Goal: Task Accomplishment & Management: Complete application form

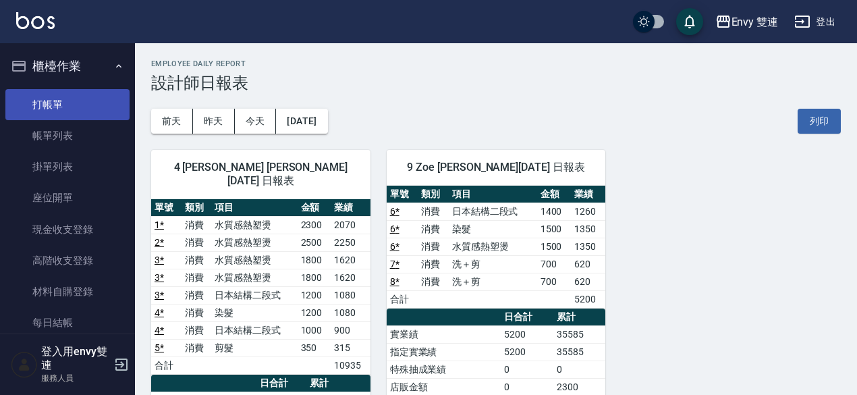
click at [30, 98] on link "打帳單" at bounding box center [67, 104] width 124 height 31
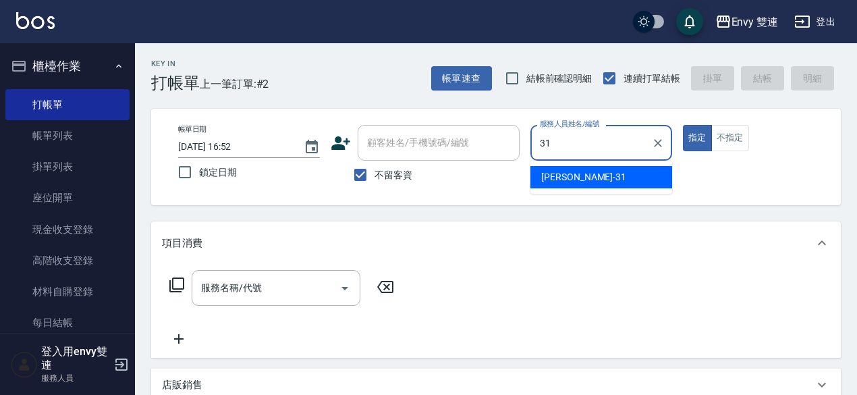
type input "Lina-31"
type button "true"
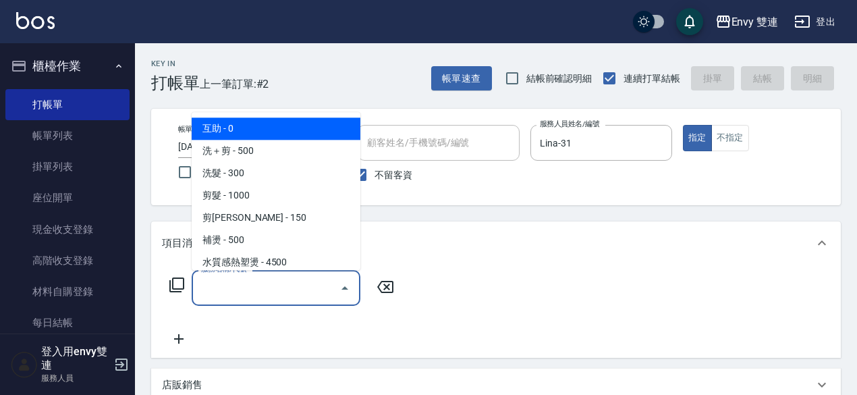
click at [326, 288] on input "服務名稱/代號" at bounding box center [266, 288] width 136 height 24
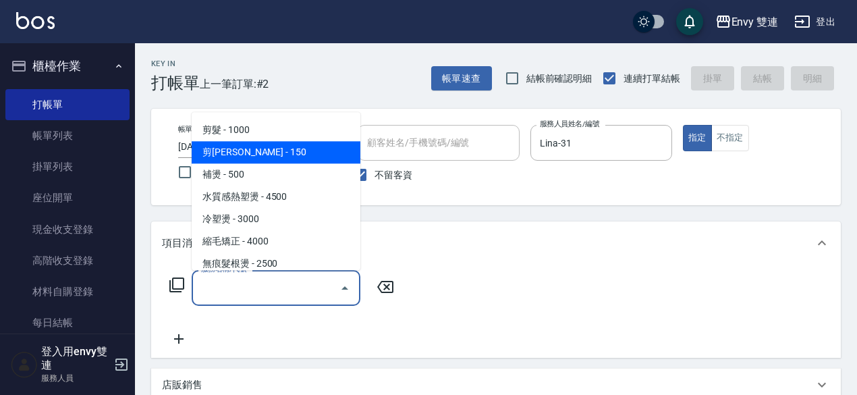
scroll to position [74, 0]
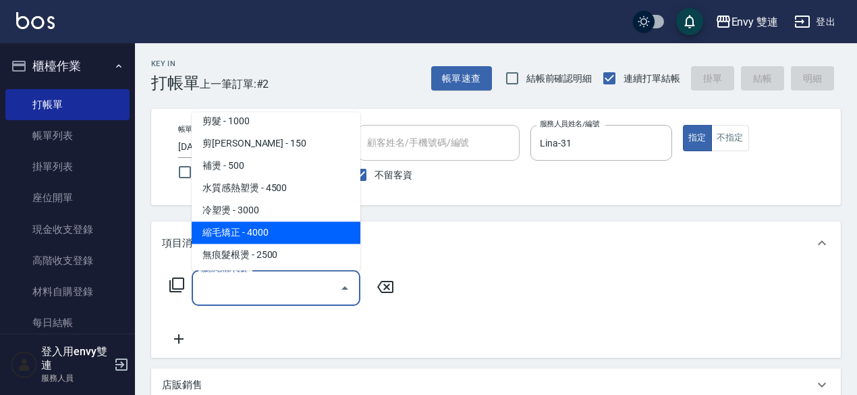
click at [294, 236] on span "縮毛矯正 - 4000" at bounding box center [276, 232] width 169 height 22
type input "縮毛矯正 (304)"
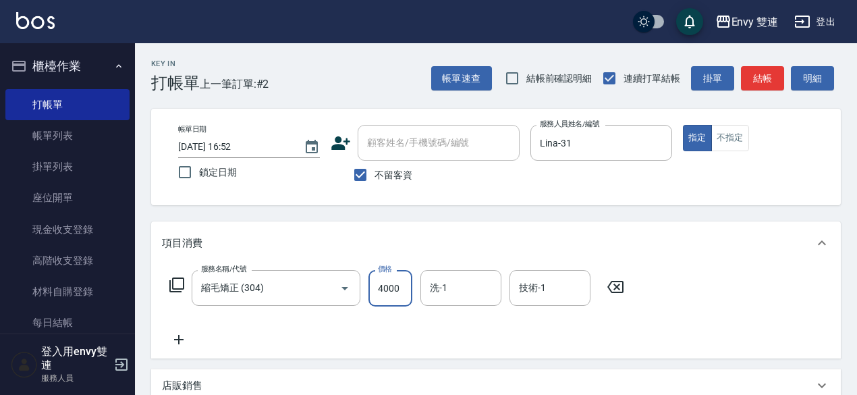
click at [391, 287] on input "4000" at bounding box center [390, 288] width 44 height 36
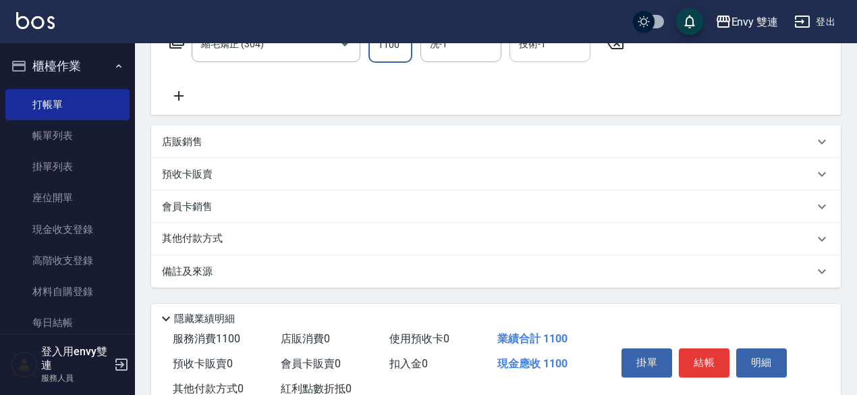
scroll to position [287, 0]
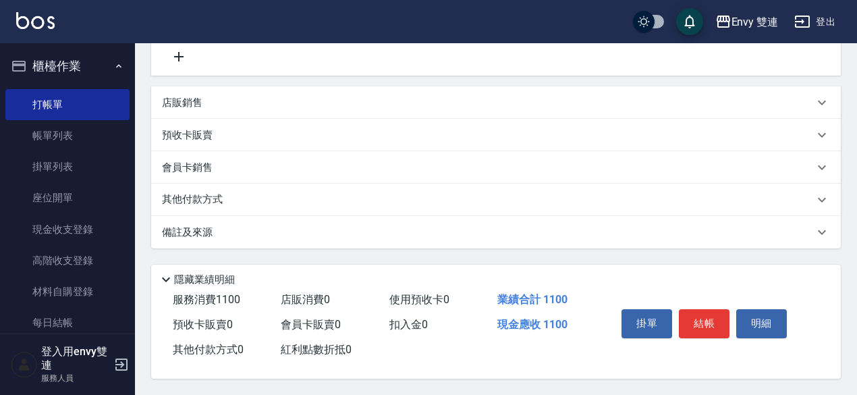
type input "1100"
click at [196, 186] on div "其他付款方式" at bounding box center [495, 199] width 689 height 32
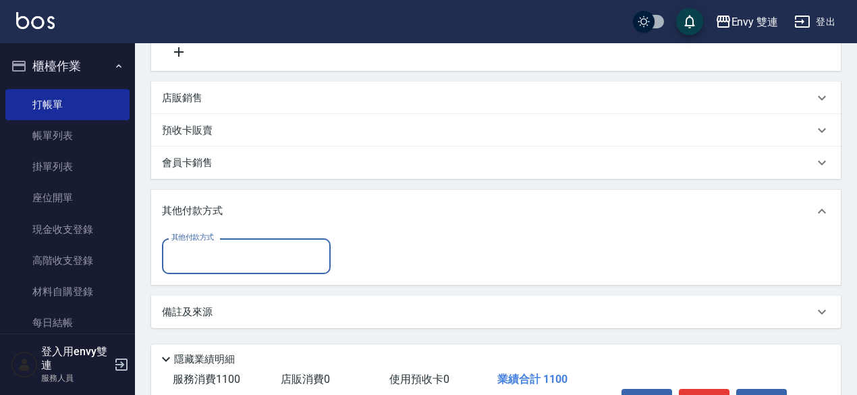
scroll to position [0, 0]
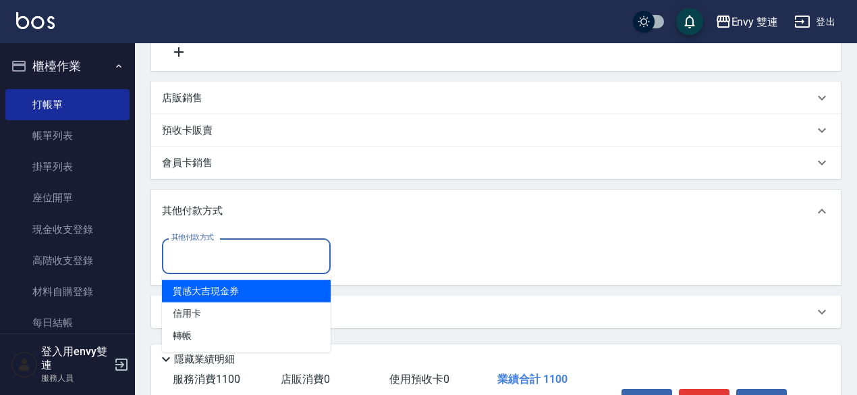
click at [223, 248] on input "其他付款方式" at bounding box center [246, 256] width 156 height 24
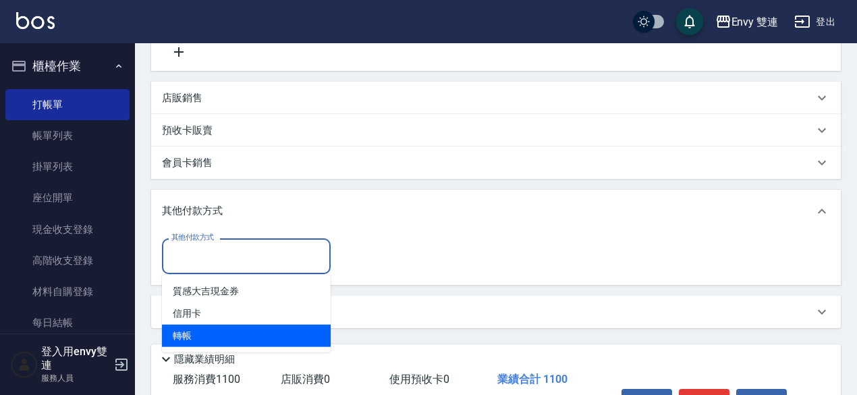
click at [229, 330] on span "轉帳" at bounding box center [246, 335] width 169 height 22
type input "轉帳"
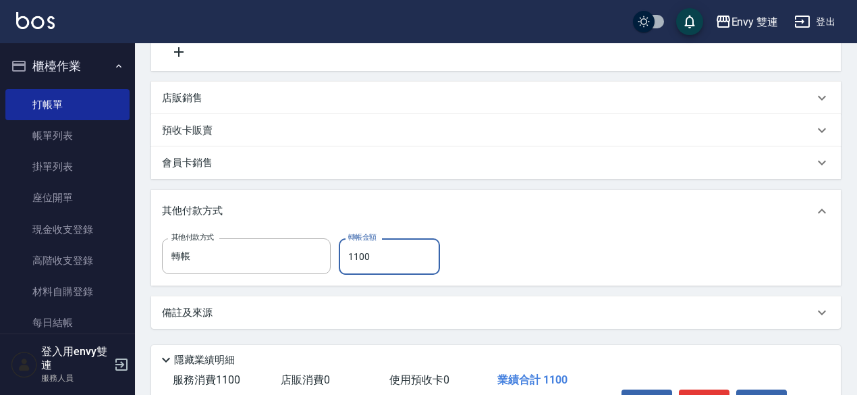
scroll to position [372, 0]
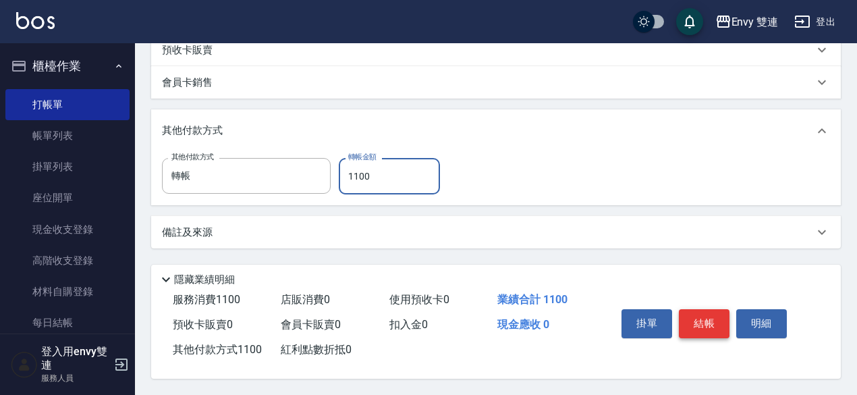
type input "1100"
click at [705, 321] on button "結帳" at bounding box center [703, 323] width 51 height 28
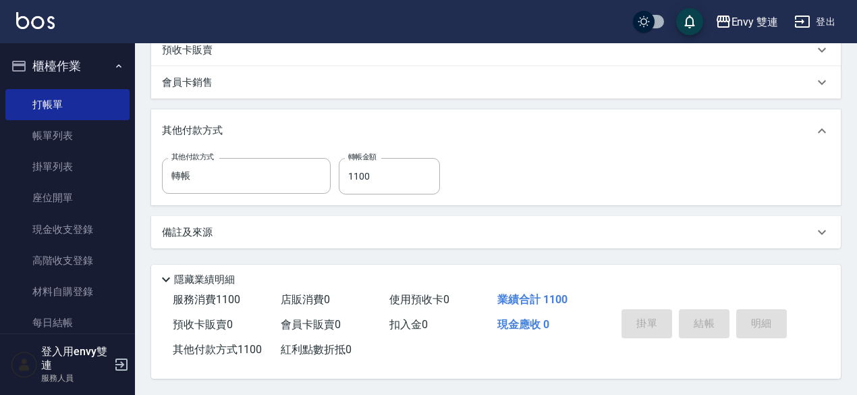
type input "[DATE] 16:53"
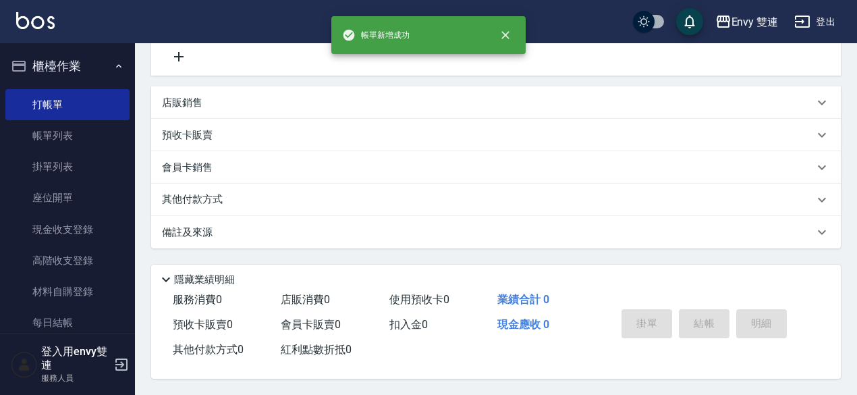
scroll to position [0, 0]
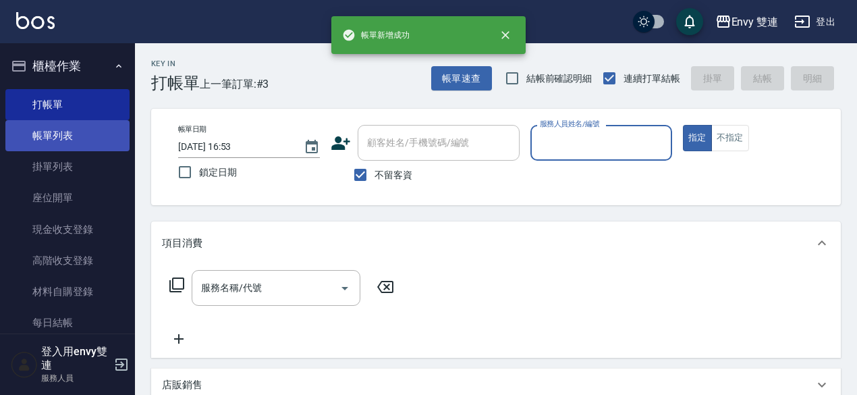
click at [76, 124] on link "帳單列表" at bounding box center [67, 135] width 124 height 31
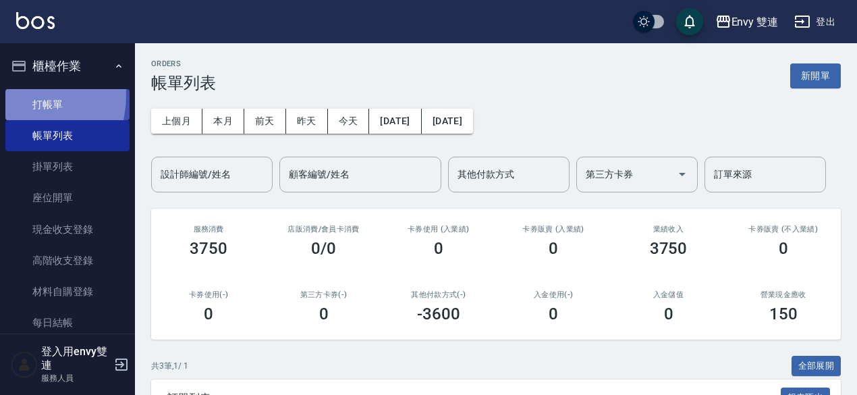
click at [9, 94] on link "打帳單" at bounding box center [67, 104] width 124 height 31
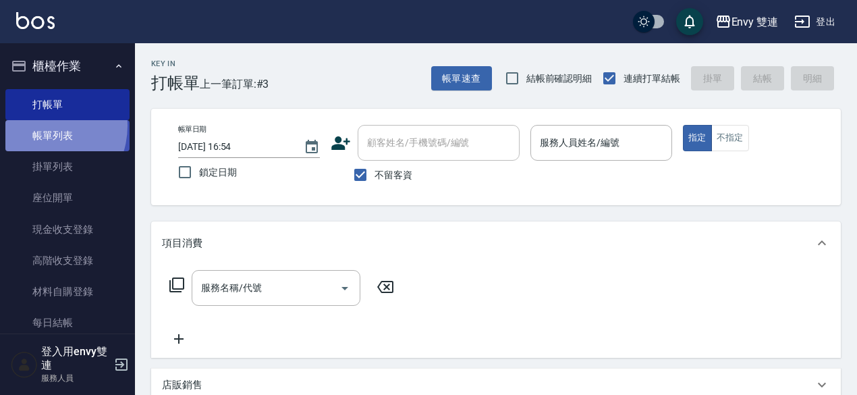
click at [39, 126] on link "帳單列表" at bounding box center [67, 135] width 124 height 31
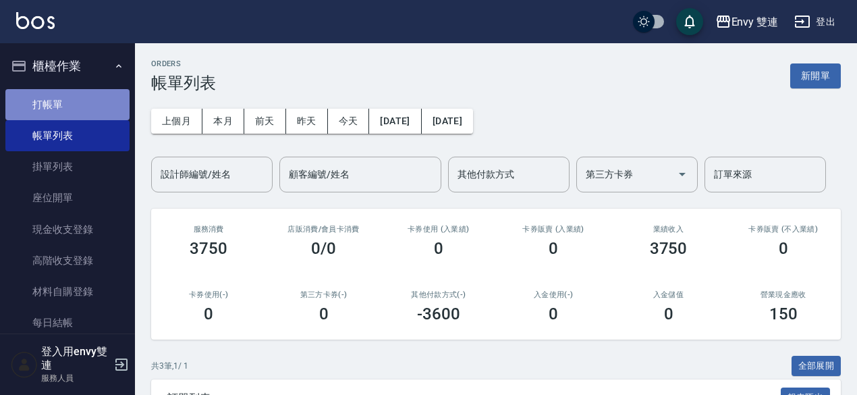
click at [74, 92] on link "打帳單" at bounding box center [67, 104] width 124 height 31
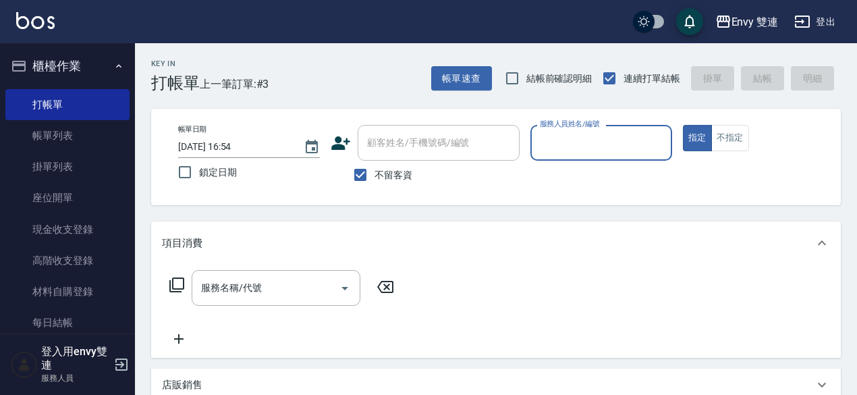
click at [341, 135] on icon at bounding box center [340, 143] width 20 height 20
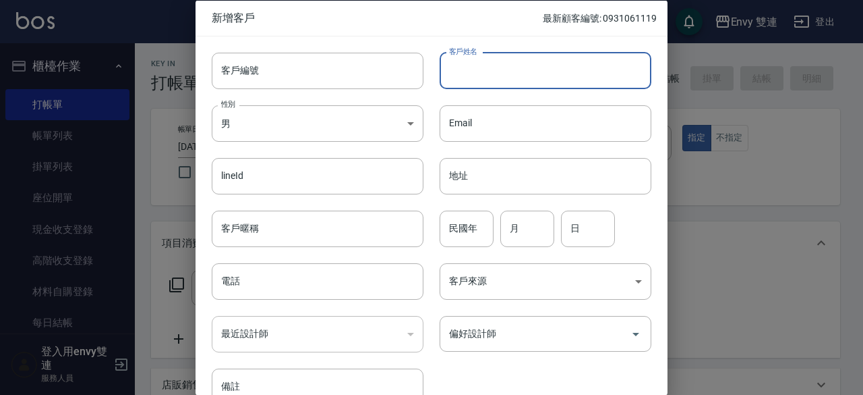
click at [536, 76] on input "客戶姓名" at bounding box center [546, 70] width 212 height 36
type input "[PERSON_NAME]"
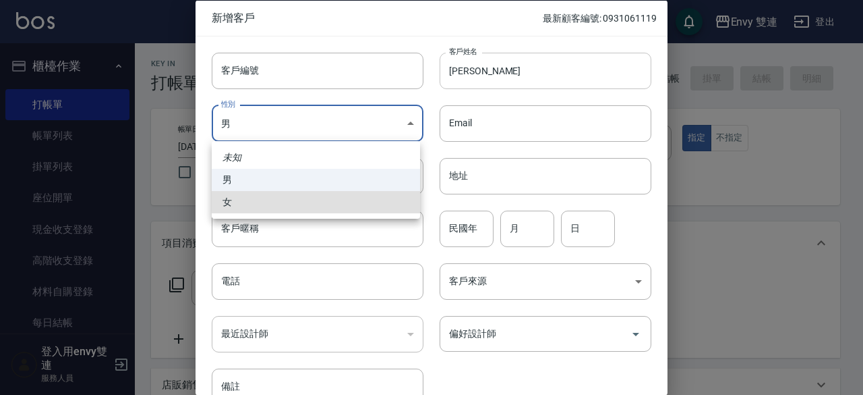
type input "[DEMOGRAPHIC_DATA]"
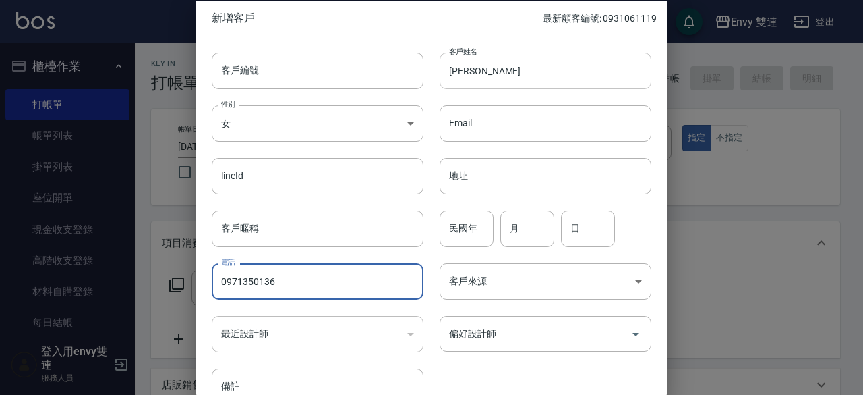
type input "0971350136"
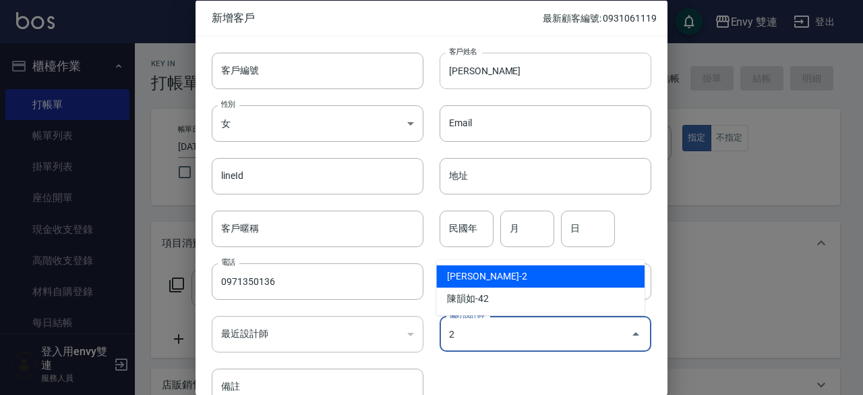
type input "[PERSON_NAME]"
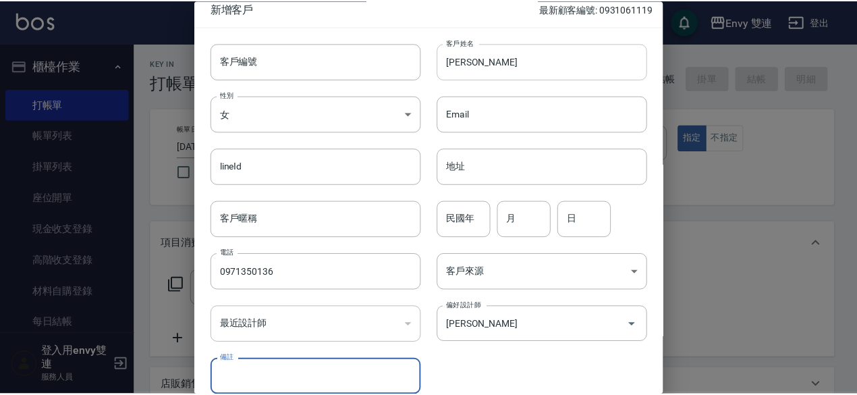
scroll to position [72, 0]
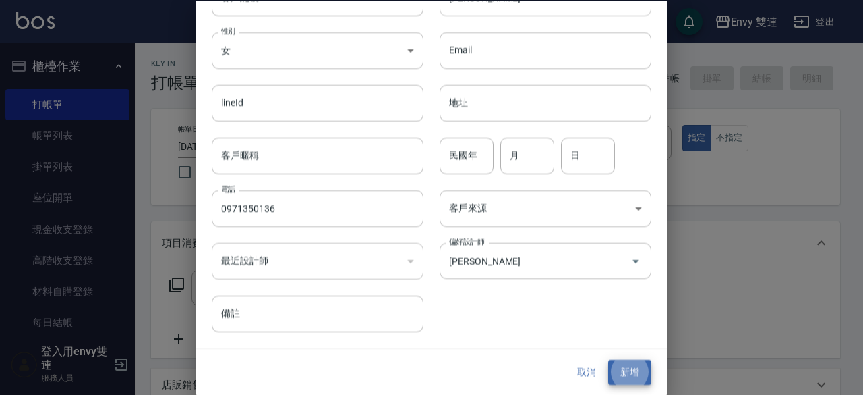
click at [608, 360] on button "新增" at bounding box center [629, 372] width 43 height 25
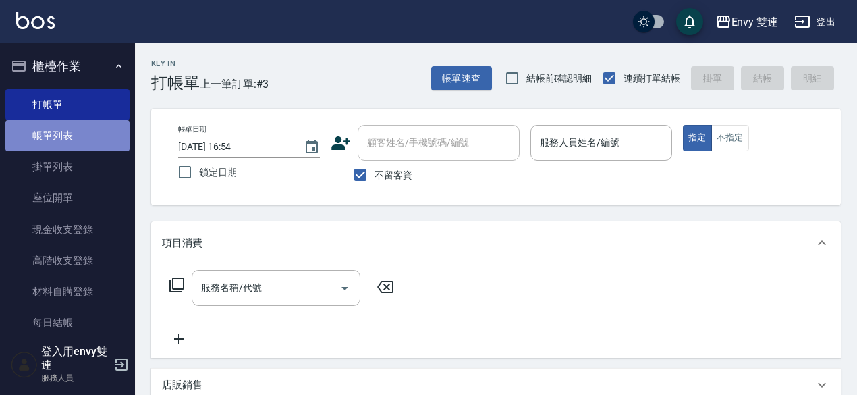
click at [70, 127] on link "帳單列表" at bounding box center [67, 135] width 124 height 31
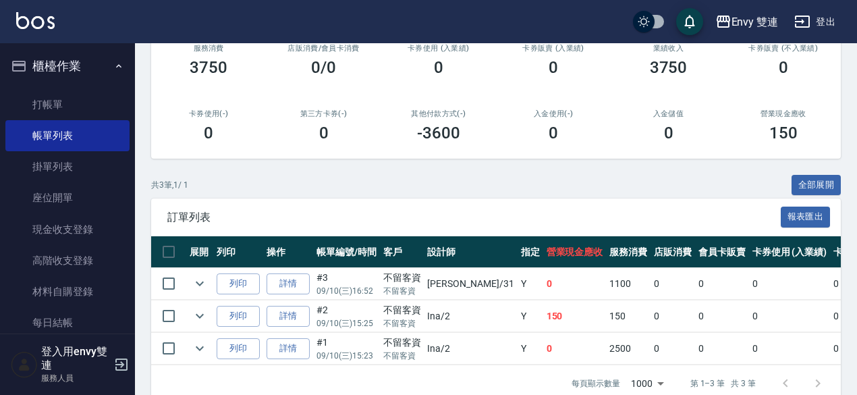
scroll to position [183, 0]
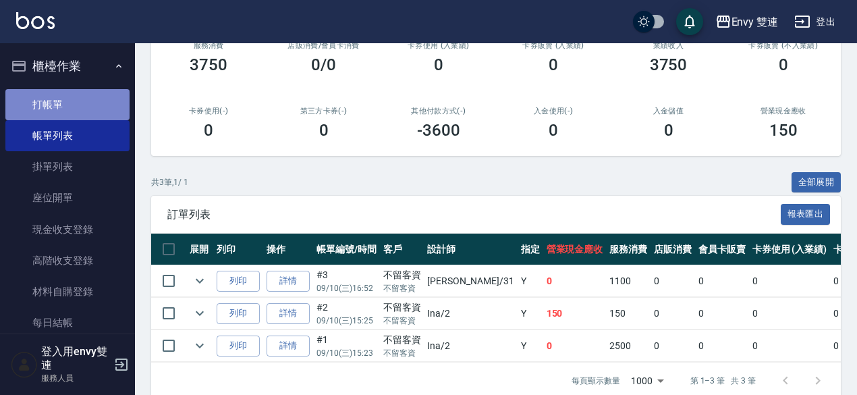
click at [96, 110] on link "打帳單" at bounding box center [67, 104] width 124 height 31
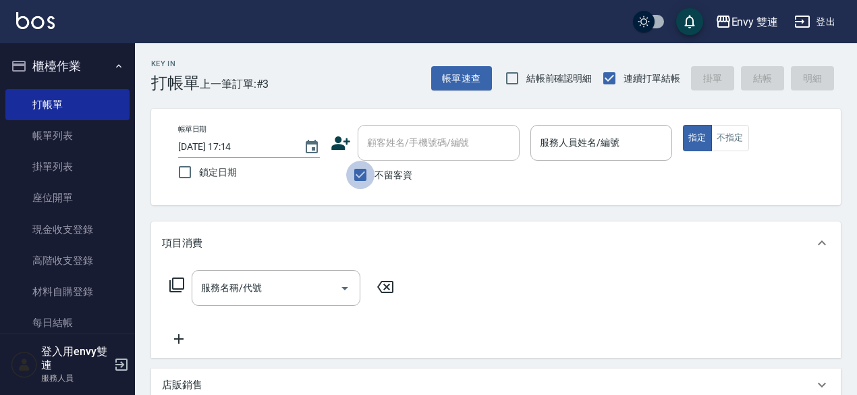
click at [370, 177] on input "不留客資" at bounding box center [360, 175] width 28 height 28
checkbox input "false"
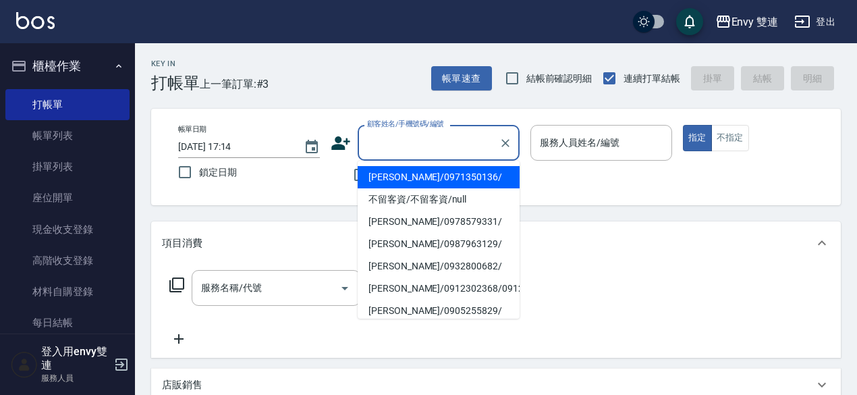
click at [400, 149] on input "顧客姓名/手機號碼/編號" at bounding box center [428, 143] width 129 height 24
type input "[PERSON_NAME]/0971350136/"
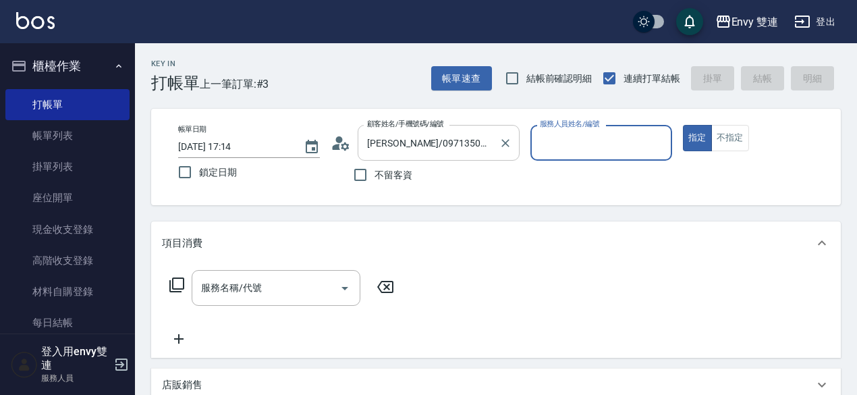
type input "Ina-2"
click at [683, 125] on button "指定" at bounding box center [697, 138] width 29 height 26
type button "true"
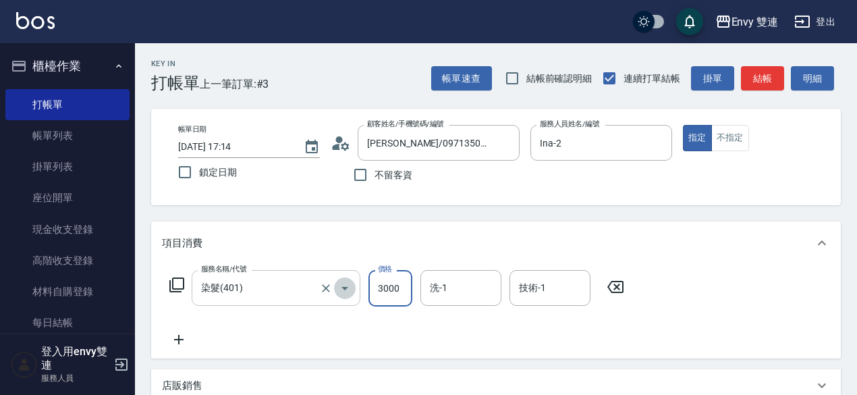
click at [347, 287] on icon "Open" at bounding box center [344, 288] width 7 height 3
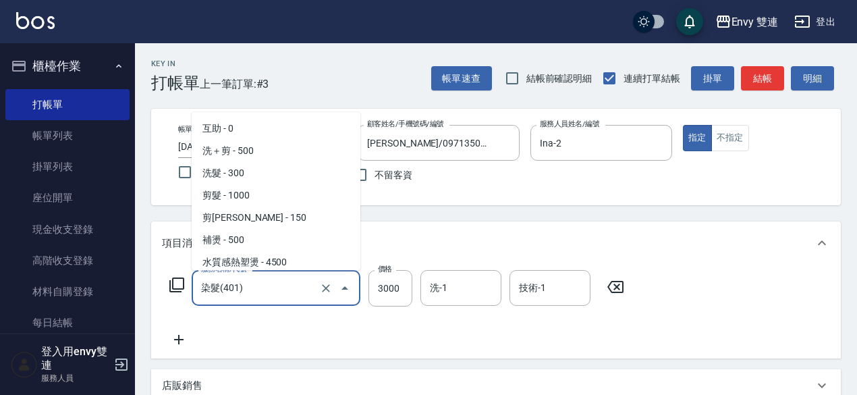
scroll to position [115, 0]
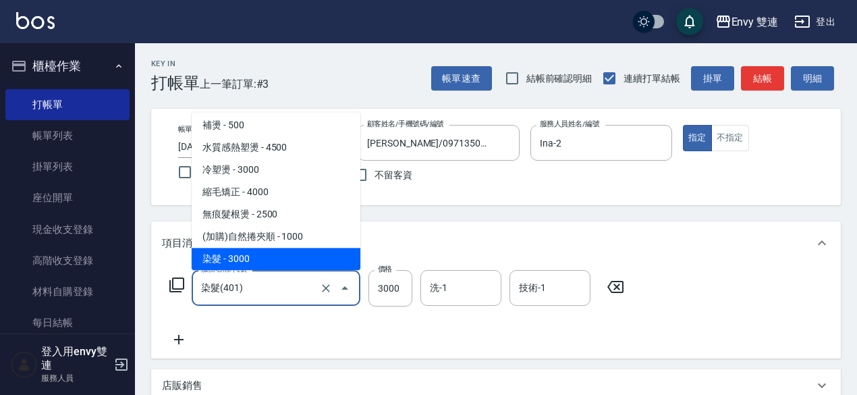
click at [335, 290] on button "Close" at bounding box center [345, 288] width 22 height 22
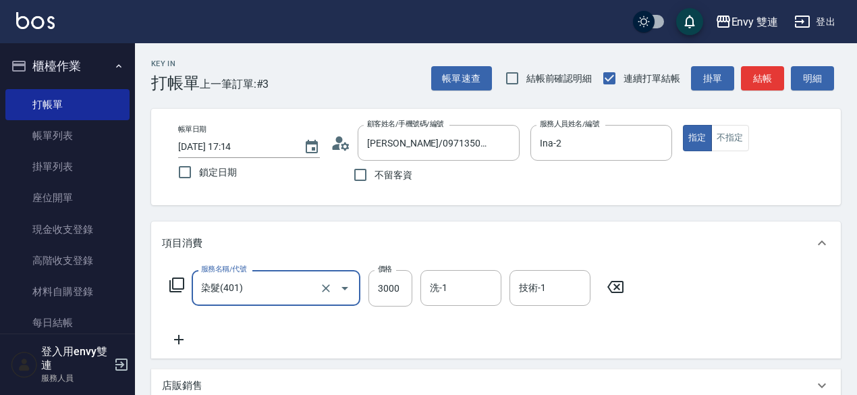
click at [335, 290] on button "Open" at bounding box center [345, 288] width 22 height 22
type input "日本結構二段式(503)"
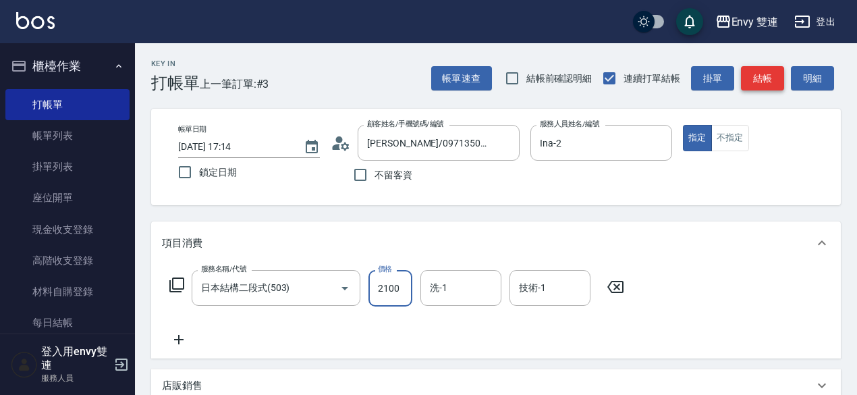
type input "2100"
click at [754, 74] on button "結帳" at bounding box center [762, 78] width 43 height 25
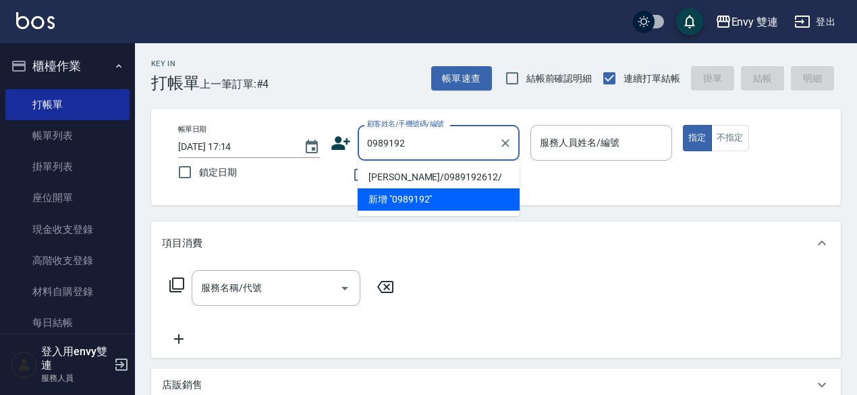
type input "[PERSON_NAME]/0989192612/"
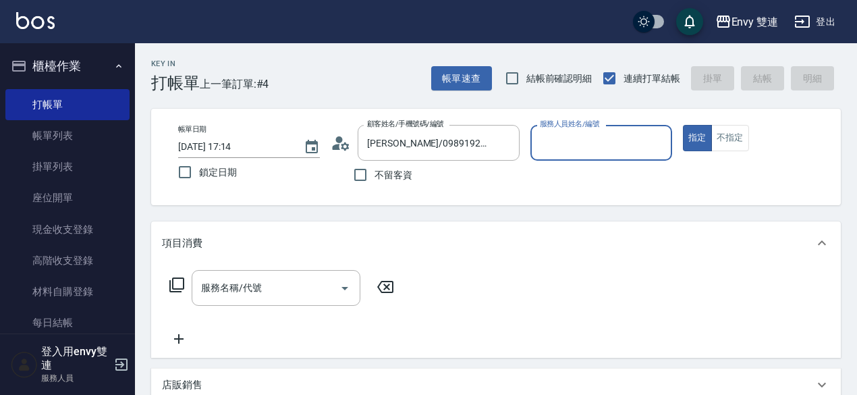
type input "Zoe-9"
click at [683, 125] on button "指定" at bounding box center [697, 138] width 29 height 26
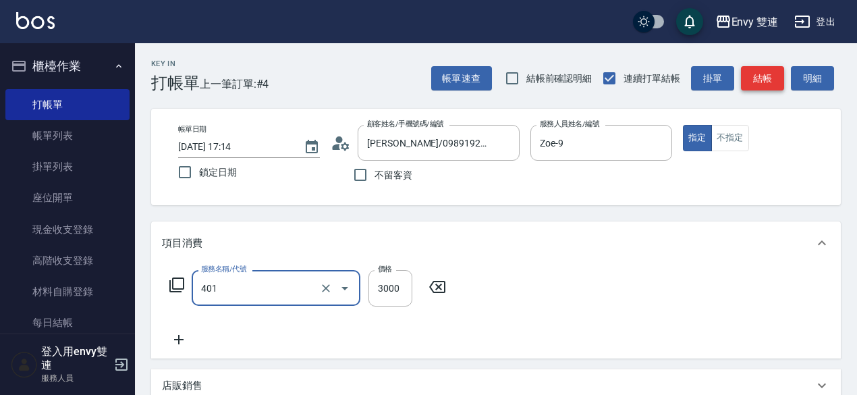
type input "染髮(401)"
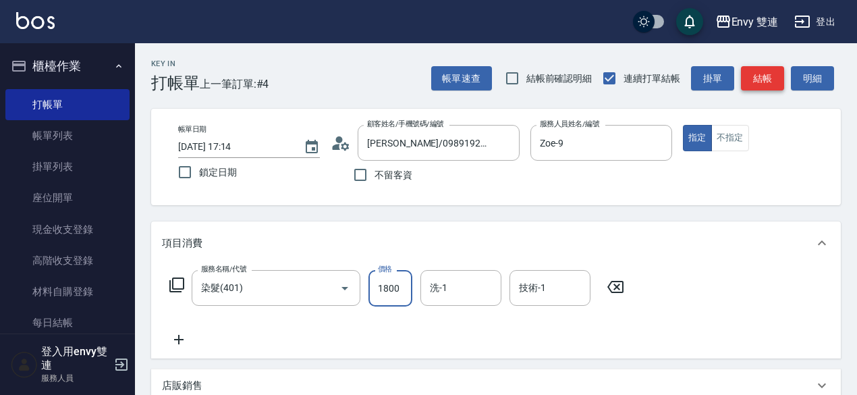
type input "1800"
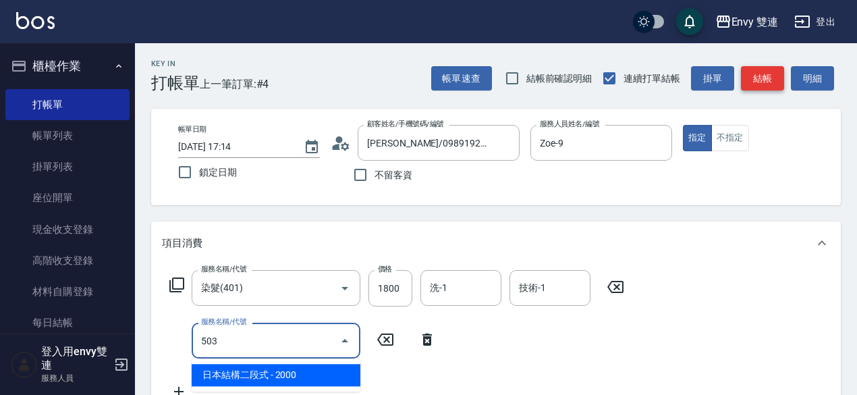
type input "日本結構二段式(503)"
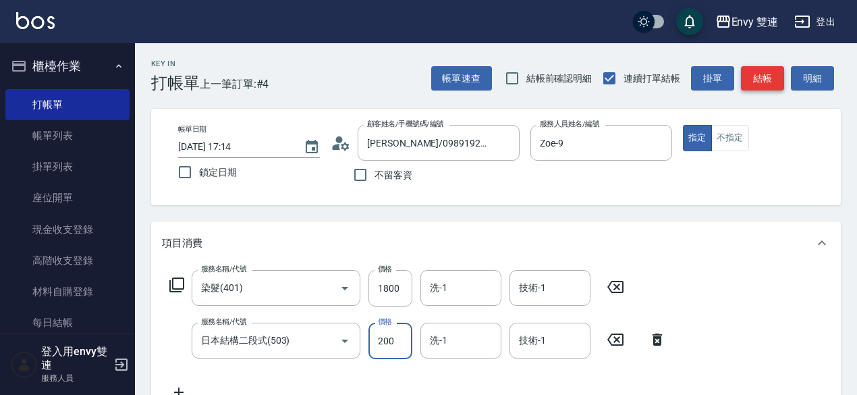
type input "2000"
click at [755, 81] on button "結帳" at bounding box center [762, 78] width 43 height 25
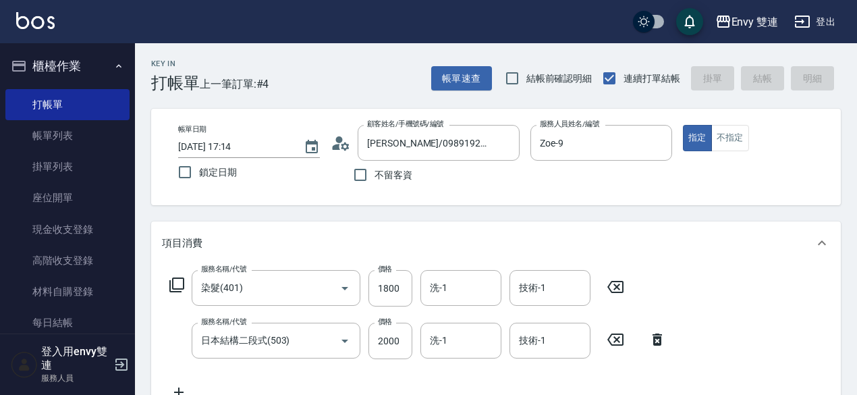
type input "[DATE] 17:15"
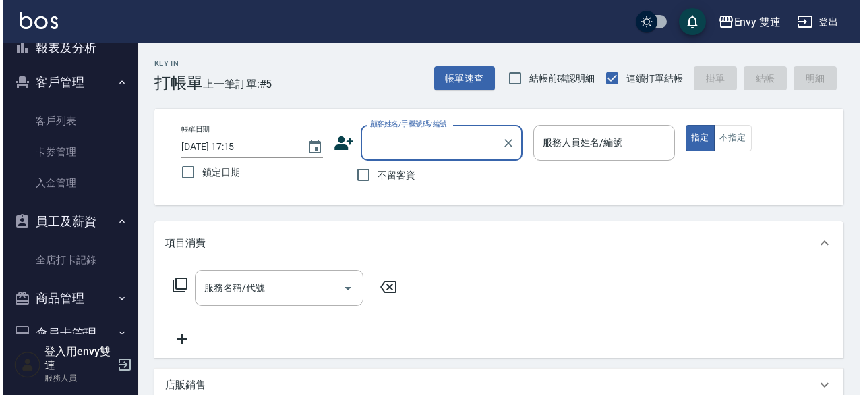
scroll to position [411, 0]
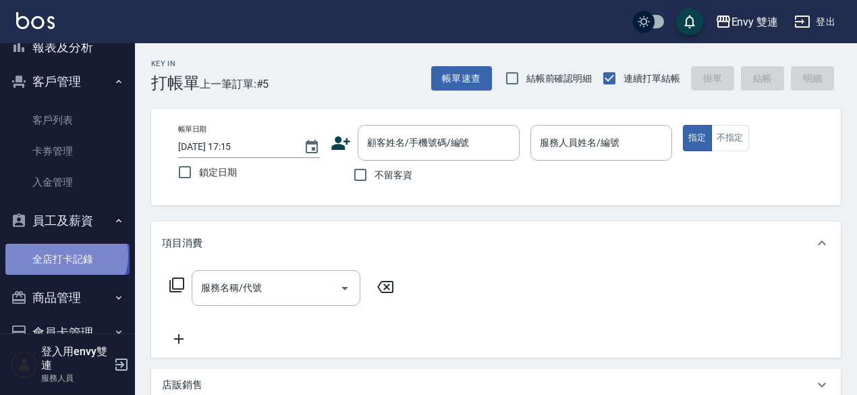
click at [65, 256] on link "全店打卡記錄" at bounding box center [67, 258] width 124 height 31
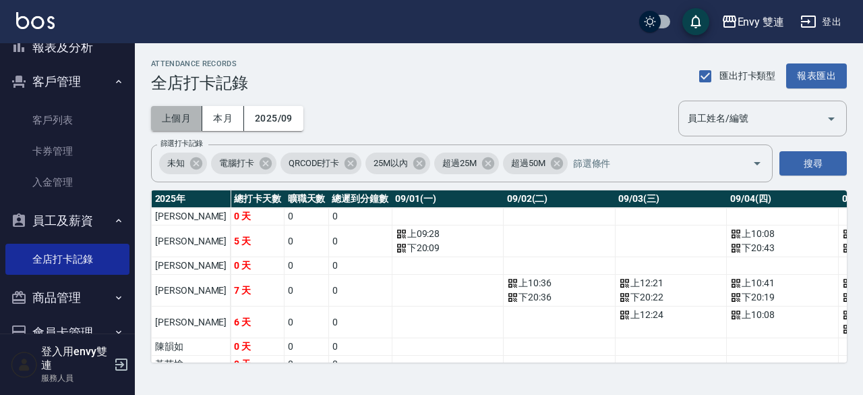
click at [185, 118] on button "上個月" at bounding box center [176, 118] width 51 height 25
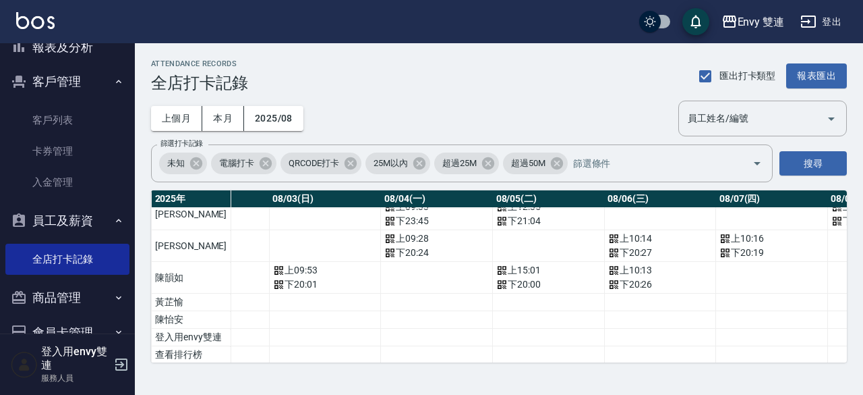
scroll to position [76, 356]
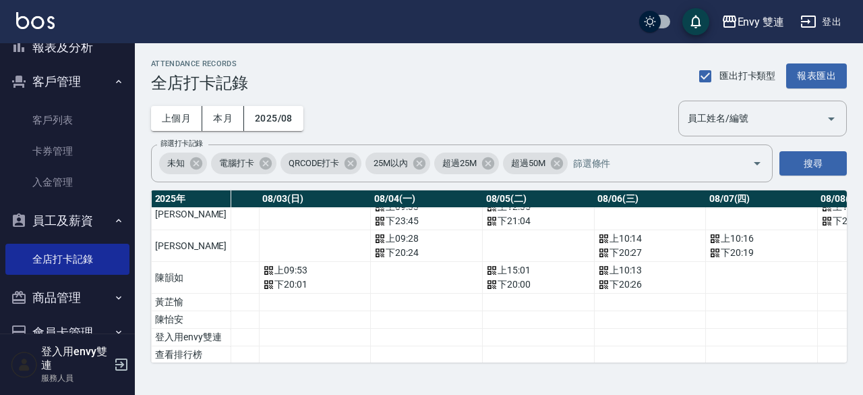
drag, startPoint x: 320, startPoint y: 362, endPoint x: 359, endPoint y: 364, distance: 39.8
click at [359, 364] on div "ATTENDANCE RECORDS 全店打卡記錄 匯出打卡類型 報表匯出 上個月 本月 2025/08 員工姓名/編號 員工姓名/編號 篩選打卡記錄 未知 …" at bounding box center [499, 210] width 728 height 335
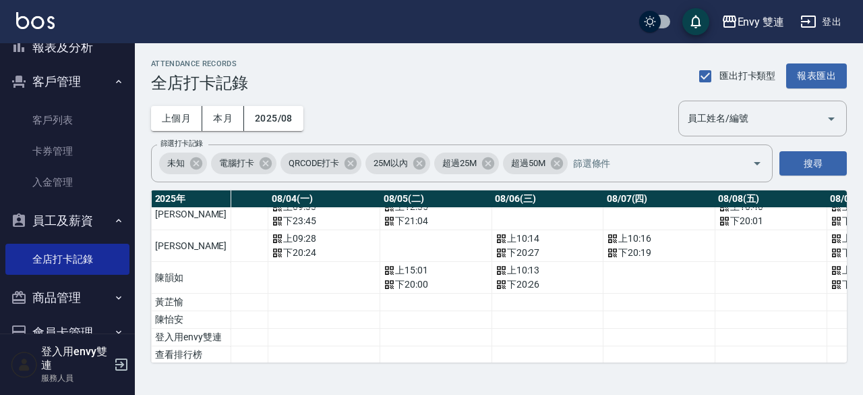
scroll to position [76, 463]
